Goal: Book appointment/travel/reservation

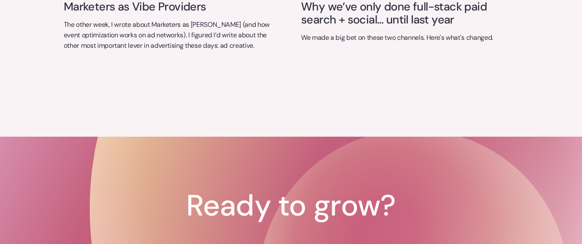
scroll to position [3425, 0]
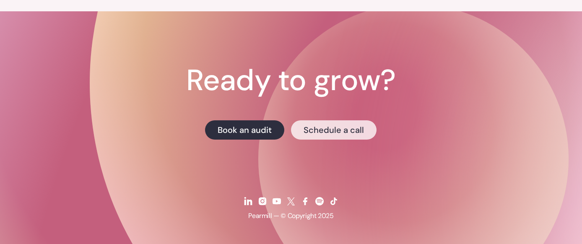
click at [303, 128] on link "Schedule a call" at bounding box center [334, 129] width 86 height 19
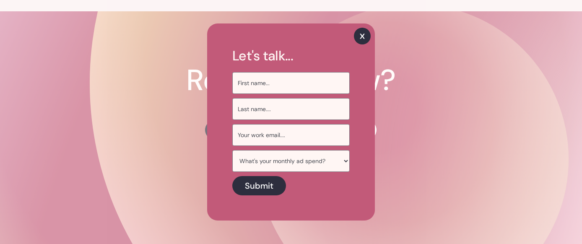
click at [361, 44] on img at bounding box center [362, 36] width 17 height 17
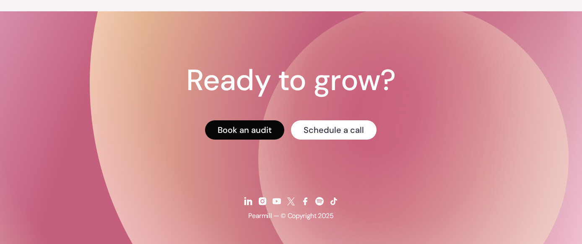
click at [259, 126] on link "Book an audit" at bounding box center [244, 129] width 79 height 19
